Goal: Task Accomplishment & Management: Use online tool/utility

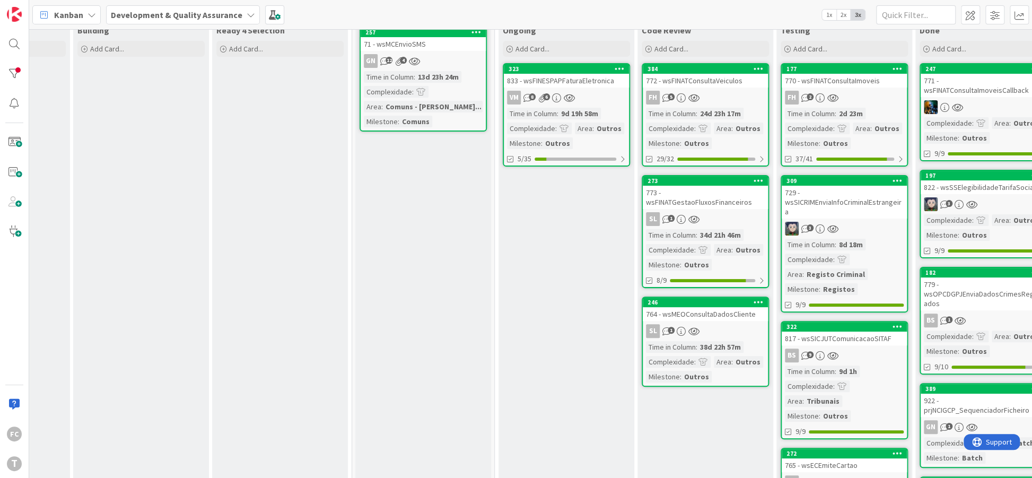
scroll to position [65, 103]
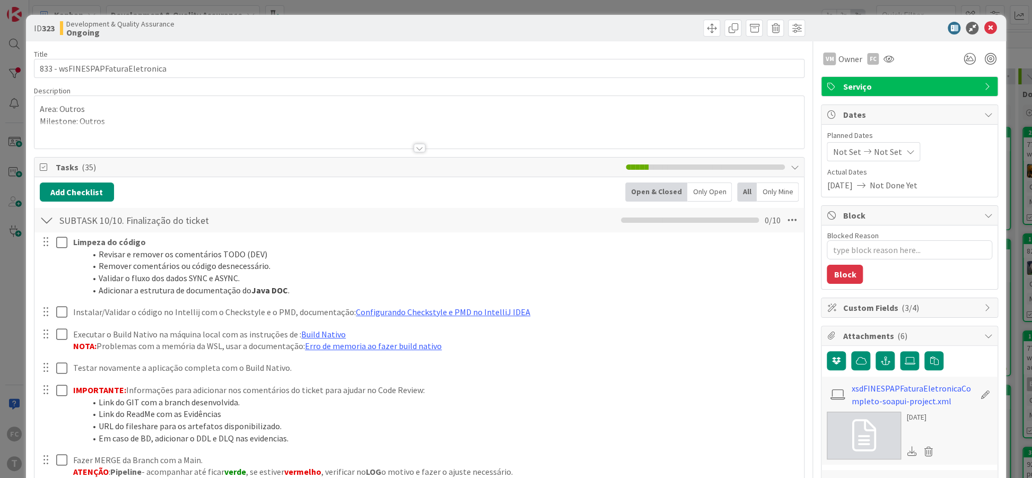
scroll to position [451, 0]
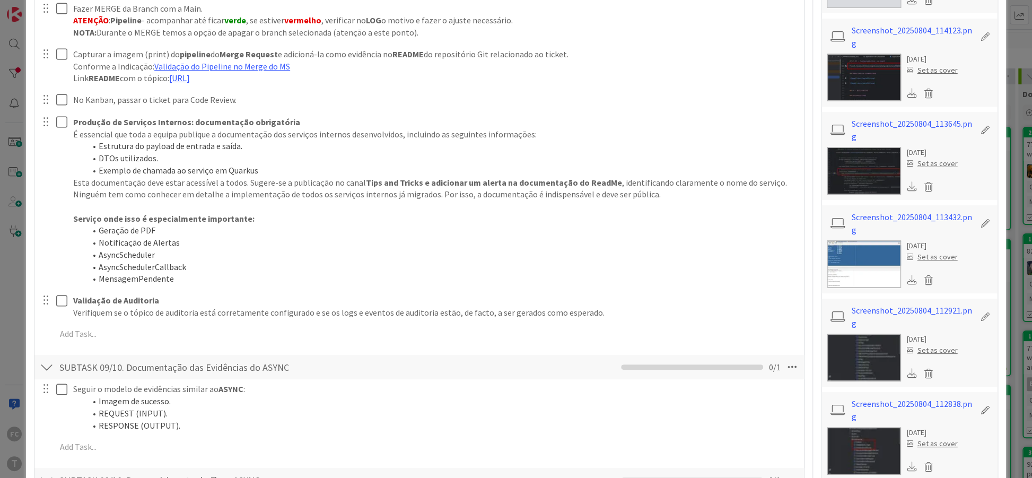
type textarea "x"
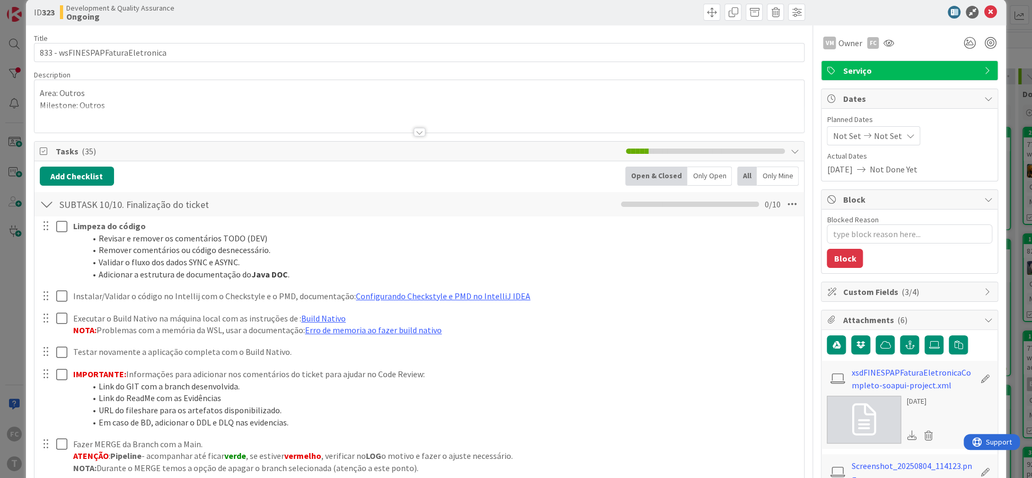
scroll to position [0, 0]
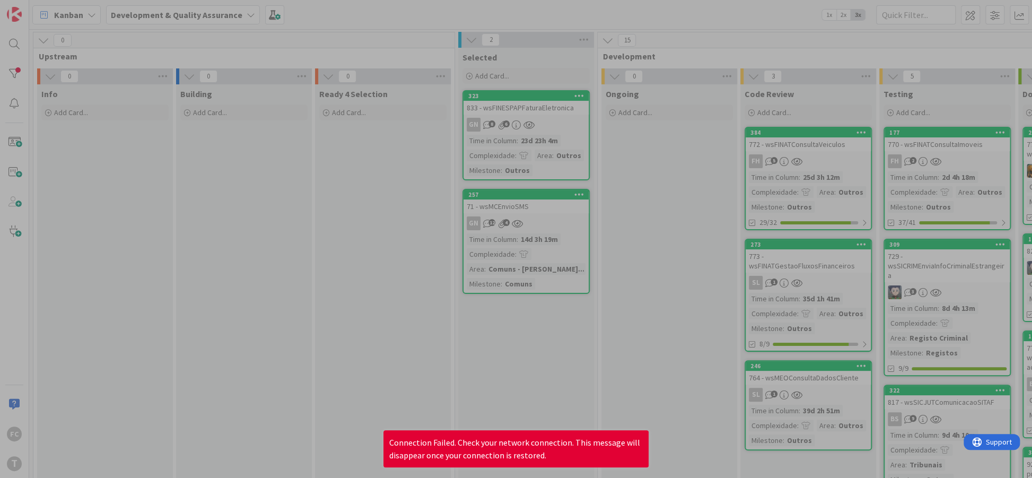
click at [766, 21] on div at bounding box center [516, 239] width 1032 height 478
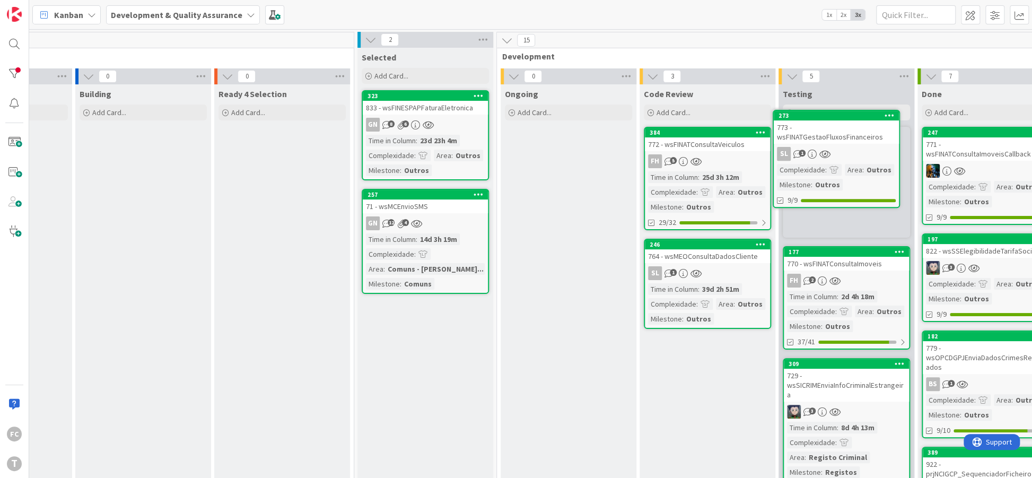
scroll to position [0, 101]
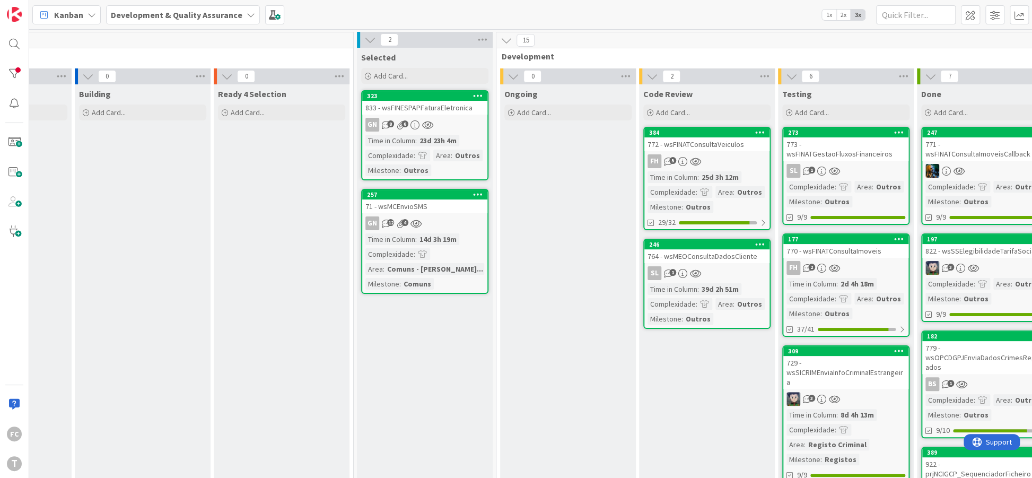
click at [658, 16] on div "Kanban Development & Quality Assurance 1x 2x 3x" at bounding box center [530, 14] width 1003 height 29
click at [612, 8] on div "Kanban Development & Quality Assurance 1x 2x 3x" at bounding box center [530, 14] width 1003 height 29
click at [212, 38] on div "0" at bounding box center [142, 40] width 421 height 16
click at [504, 409] on div "Ongoing Add Card..." at bounding box center [568, 473] width 136 height 779
click at [612, 15] on div "Kanban Development & Quality Assurance 1x 2x 3x" at bounding box center [530, 14] width 1003 height 29
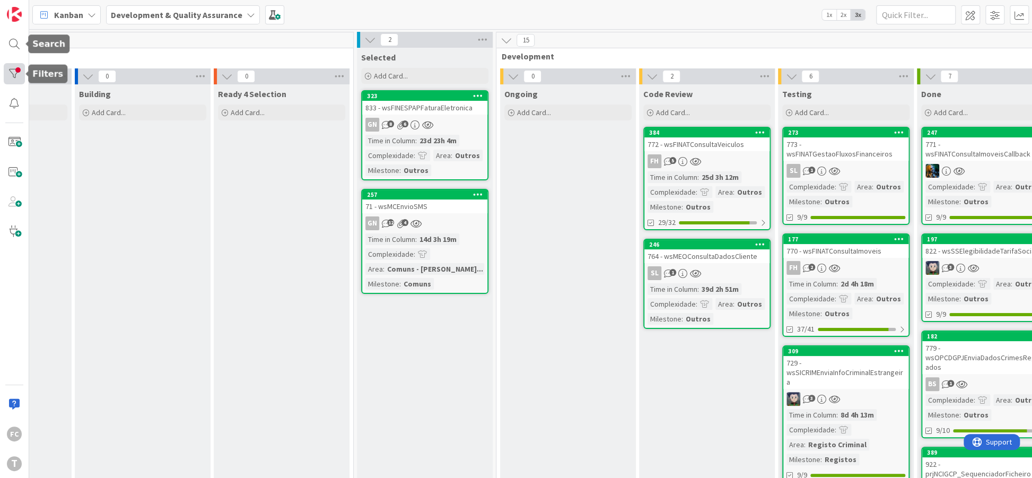
click at [15, 81] on div at bounding box center [14, 73] width 21 height 21
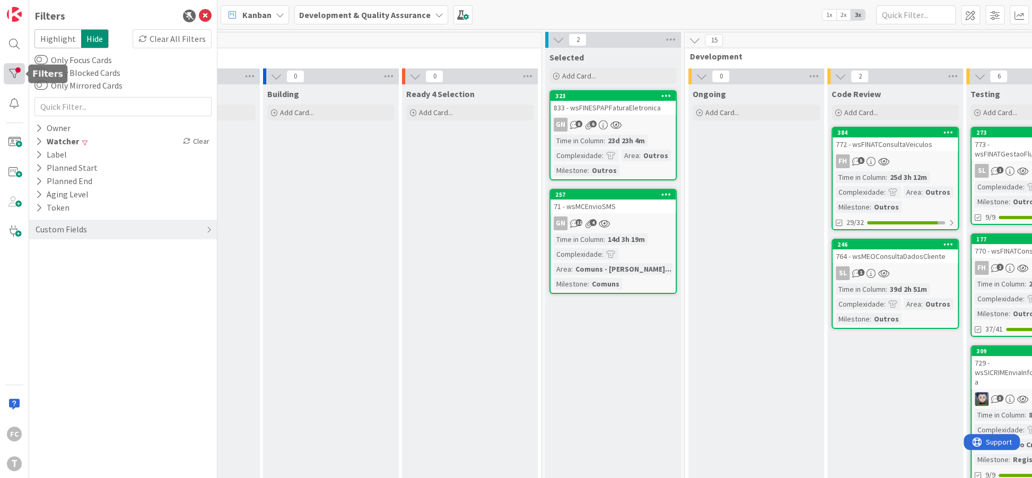
click at [15, 80] on div at bounding box center [14, 73] width 21 height 21
click at [210, 18] on icon at bounding box center [205, 16] width 13 height 13
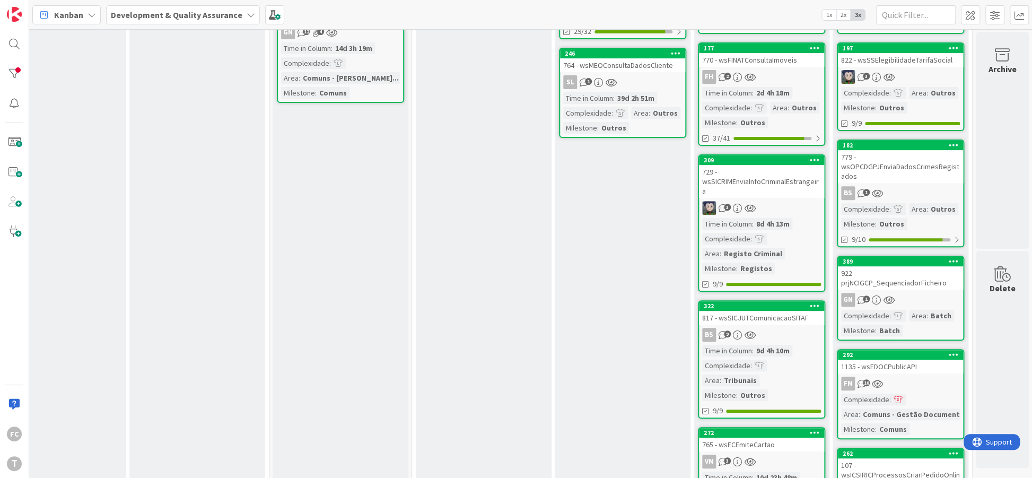
scroll to position [202, 186]
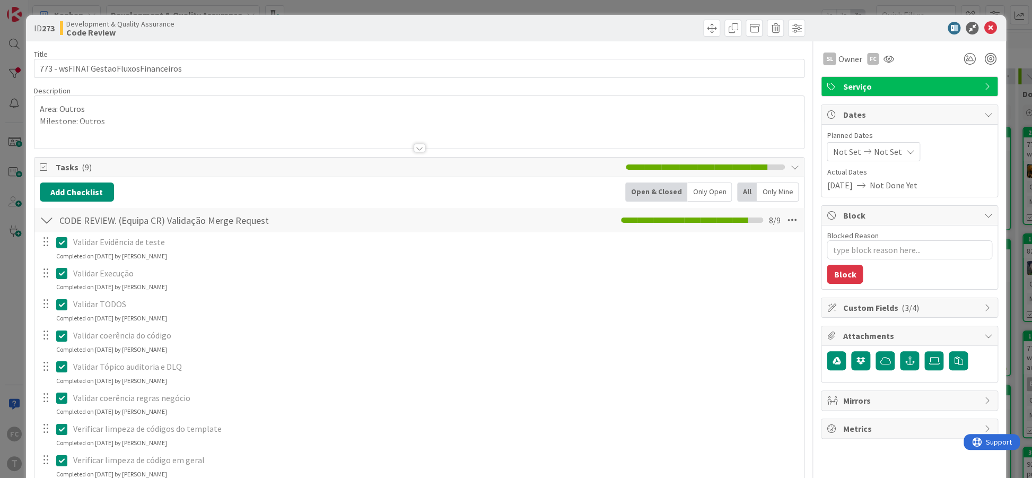
scroll to position [194, 0]
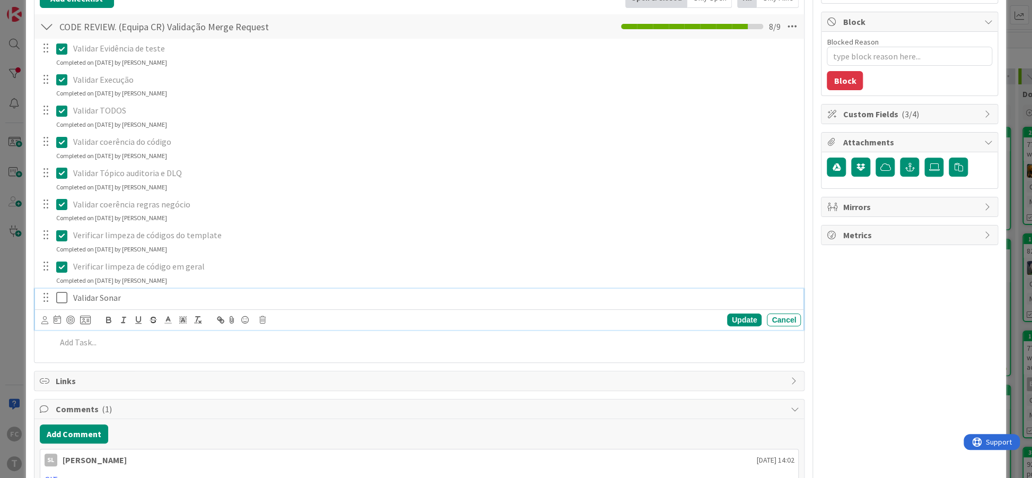
click at [62, 297] on icon at bounding box center [64, 297] width 16 height 13
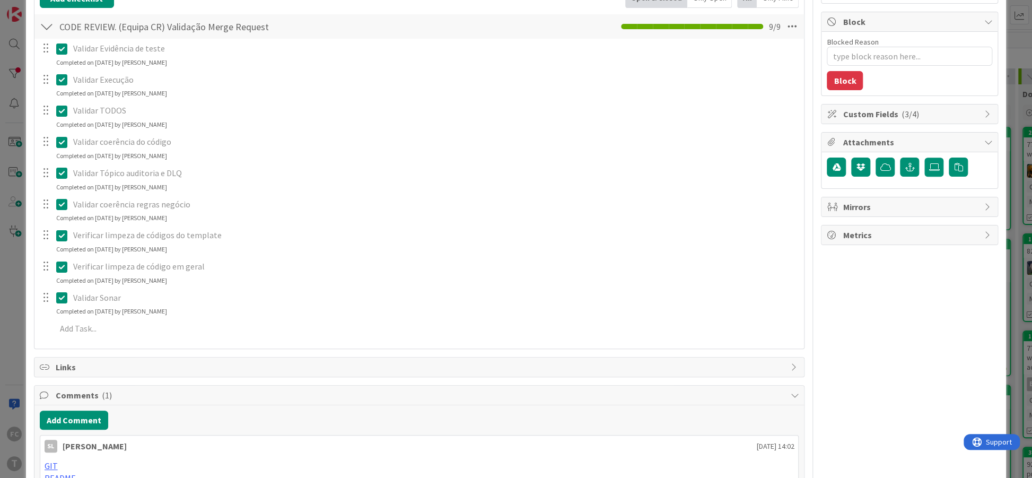
type textarea "x"
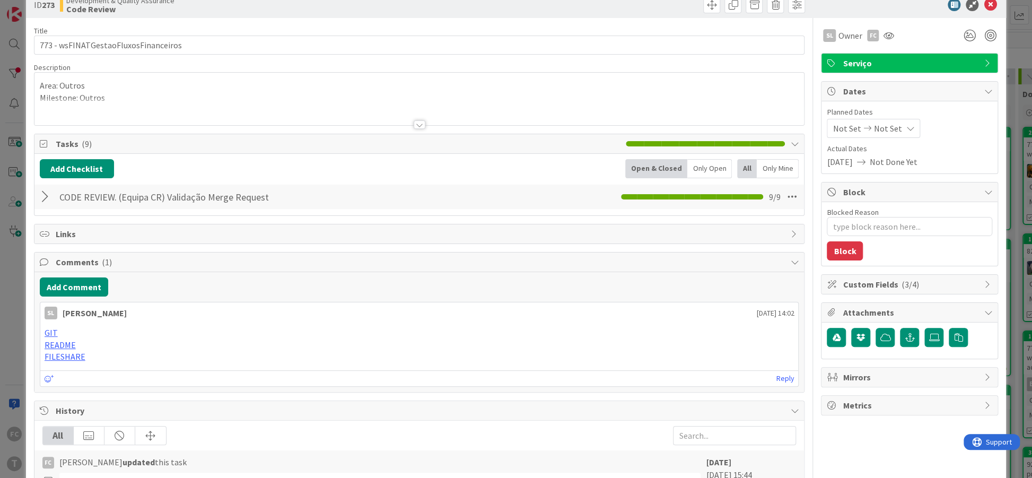
scroll to position [0, 0]
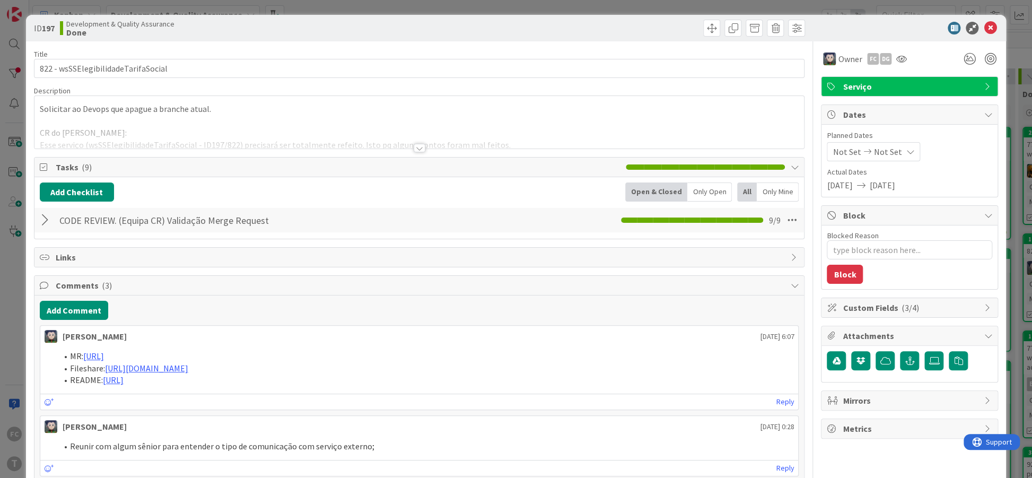
click at [492, 304] on div "Add Comment" at bounding box center [419, 310] width 759 height 19
click at [44, 220] on div at bounding box center [47, 220] width 14 height 19
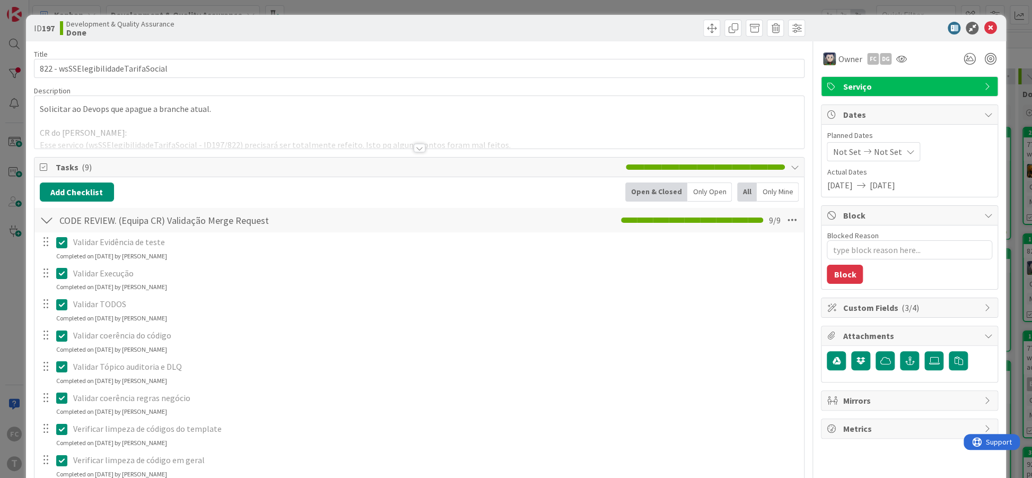
type textarea "x"
click at [422, 146] on div at bounding box center [420, 148] width 12 height 8
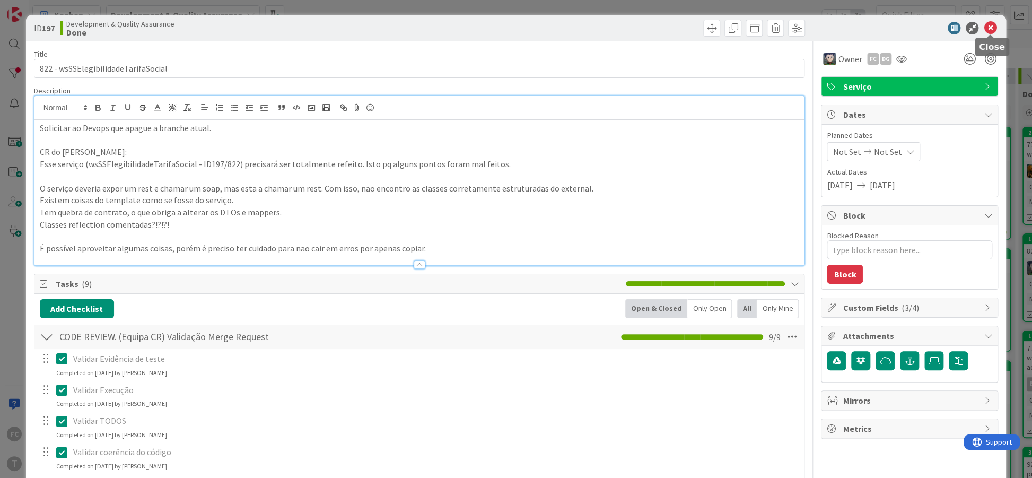
click at [994, 29] on icon at bounding box center [990, 28] width 13 height 13
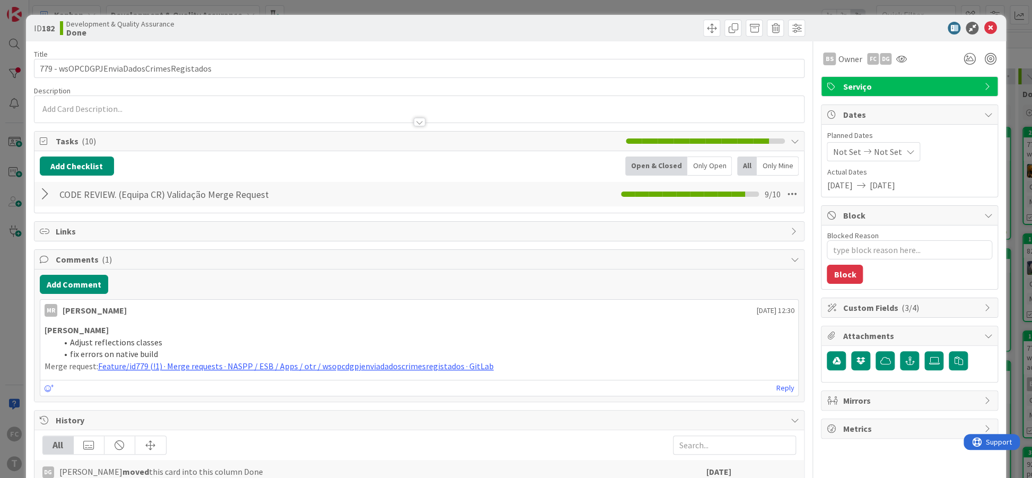
click at [42, 192] on div at bounding box center [47, 194] width 14 height 19
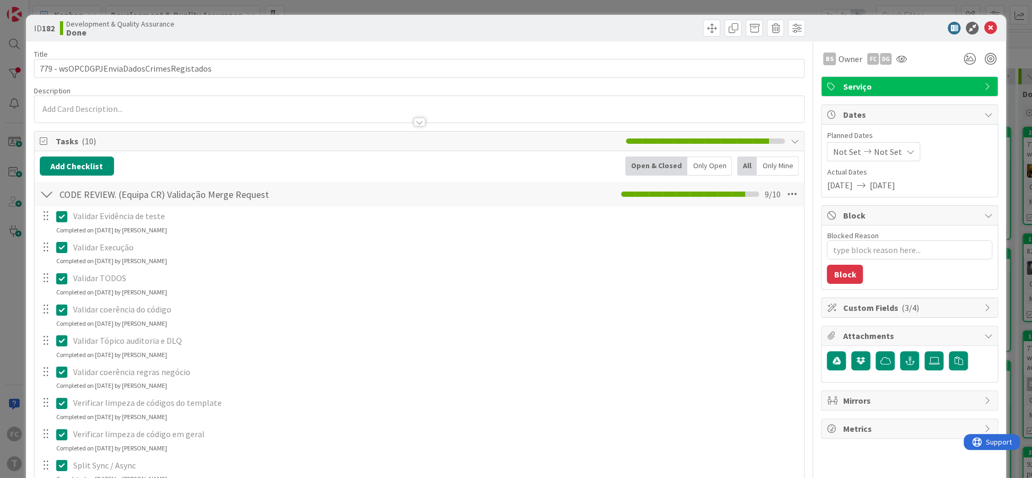
type textarea "x"
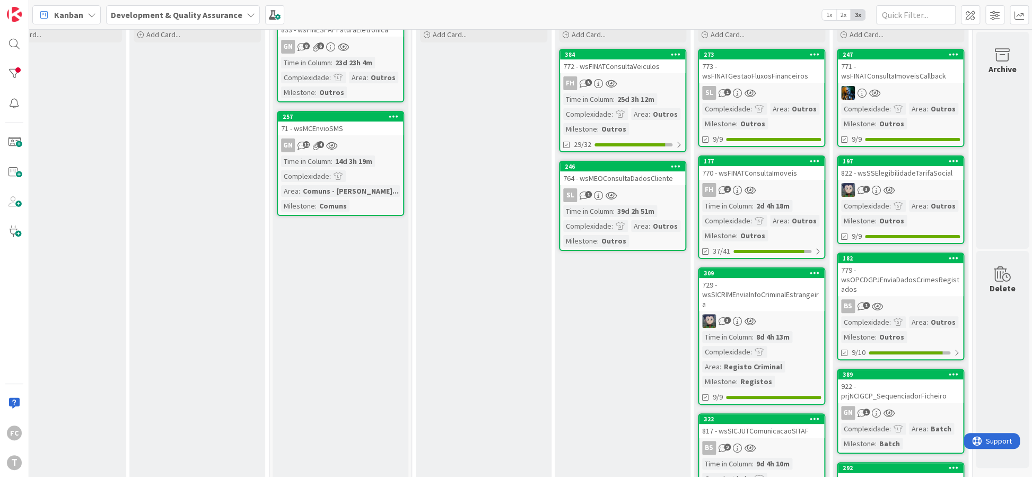
scroll to position [0, 186]
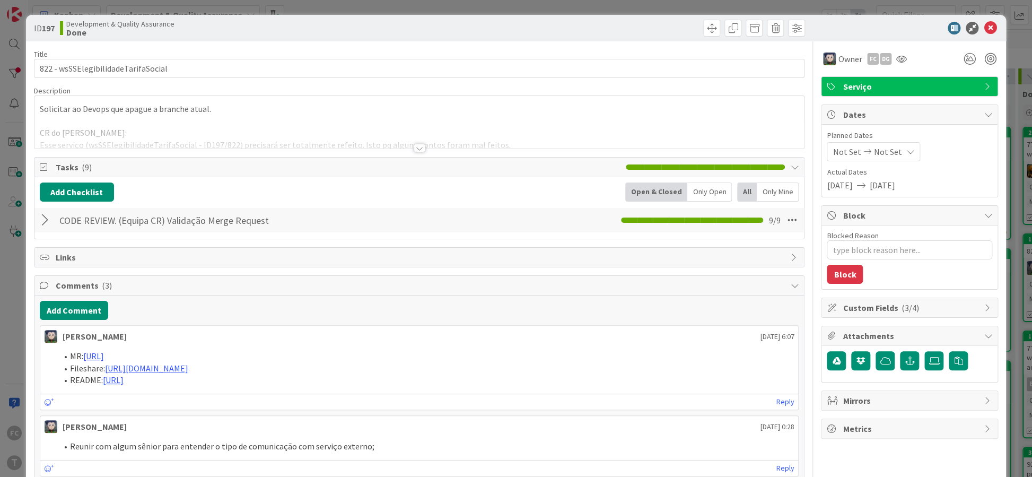
type textarea "x"
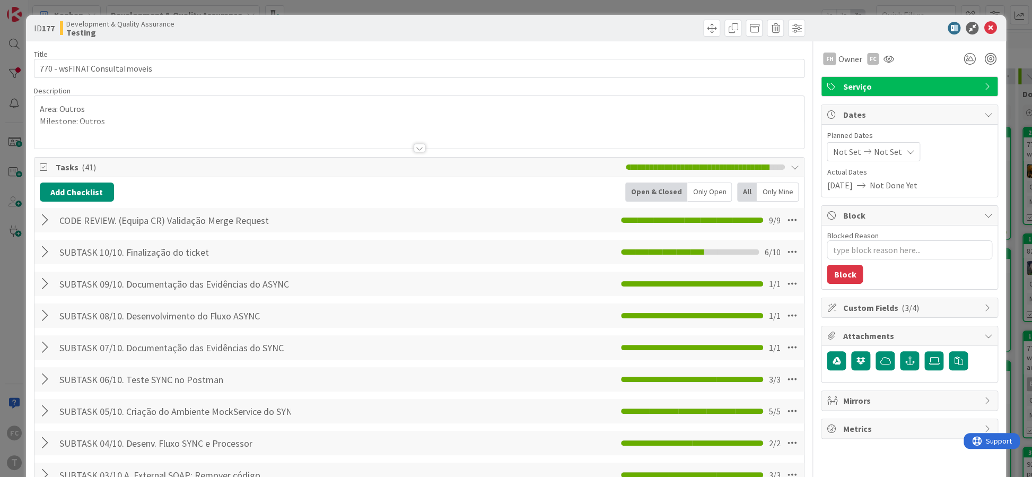
type textarea "x"
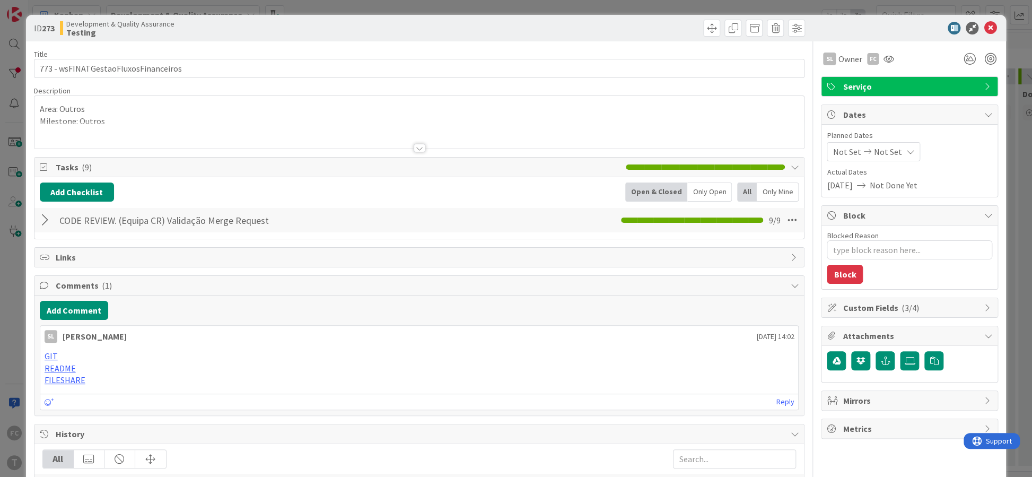
type textarea "x"
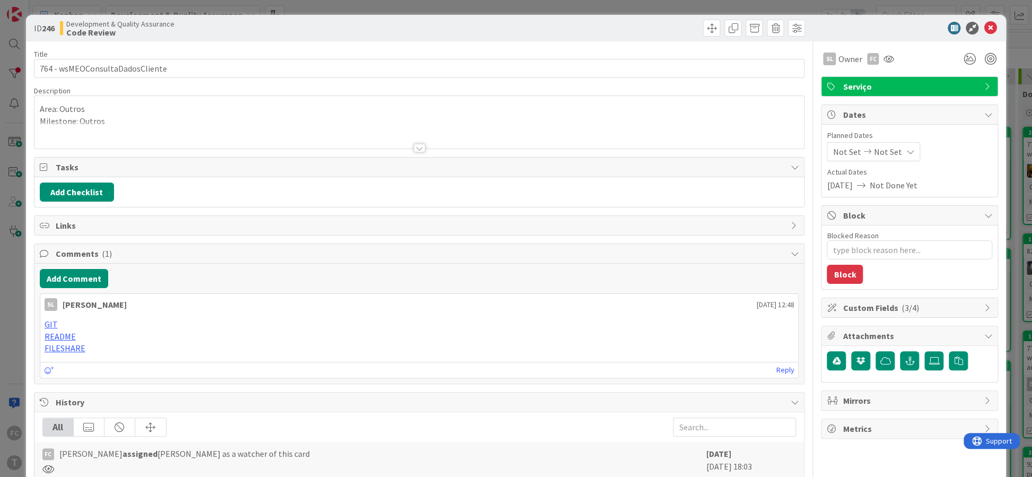
type textarea "x"
